Goal: Find specific page/section: Find specific page/section

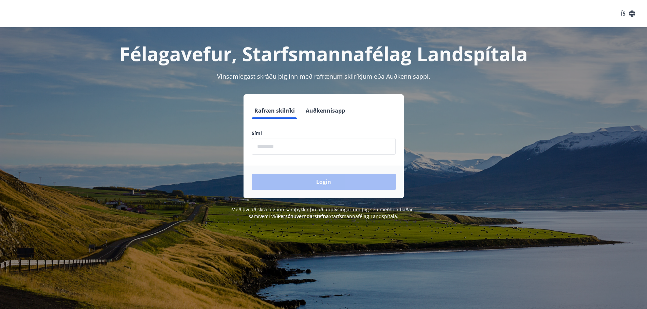
click at [273, 149] on input "phone" at bounding box center [324, 146] width 144 height 17
type input "********"
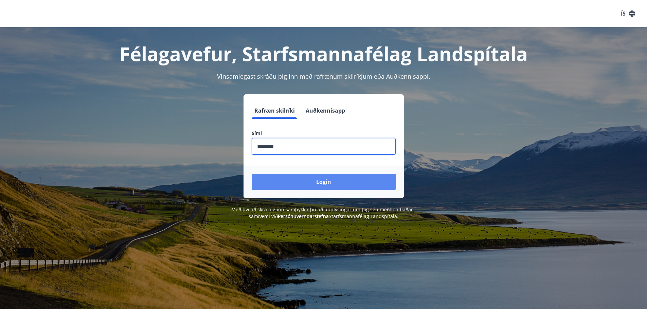
click at [252, 174] on button "Login" at bounding box center [324, 182] width 144 height 16
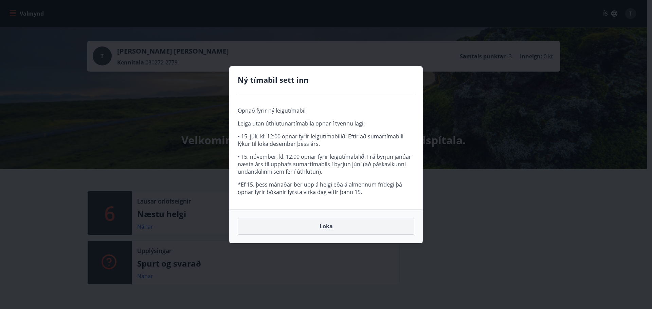
click at [313, 230] on button "Loka" at bounding box center [326, 226] width 177 height 17
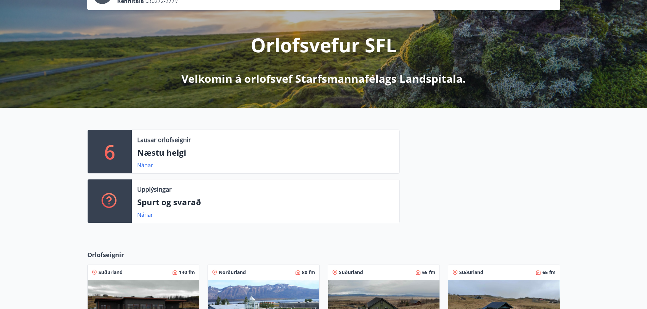
scroll to position [238, 0]
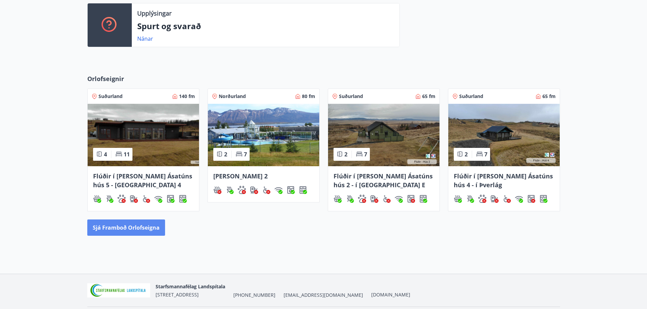
click at [122, 226] on button "Sjá framboð orlofseigna" at bounding box center [126, 228] width 78 height 16
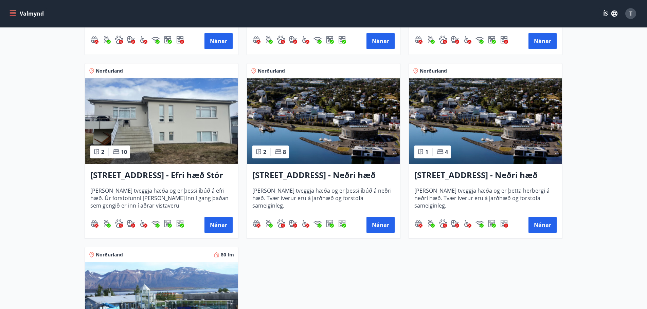
scroll to position [747, 0]
